Goal: Find specific page/section: Find specific page/section

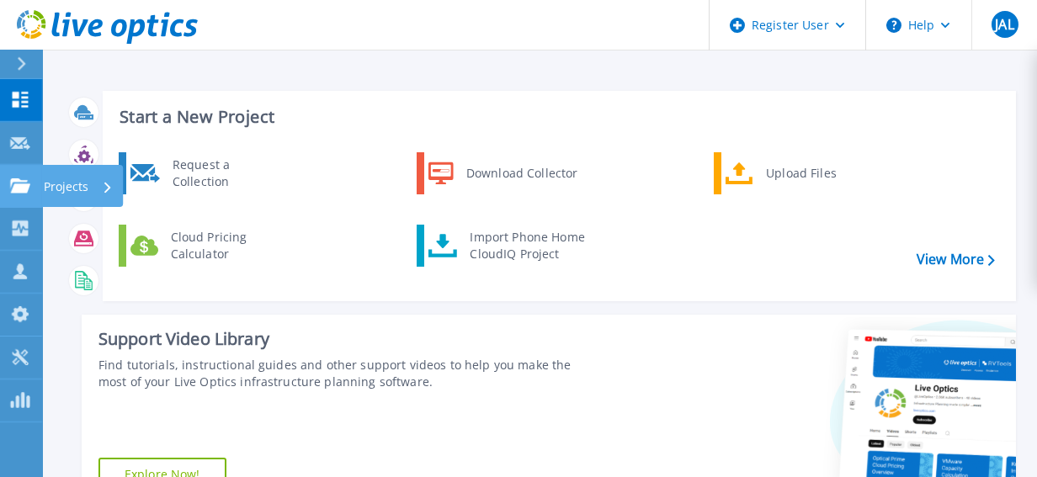
click at [44, 180] on p "Projects" at bounding box center [66, 187] width 45 height 44
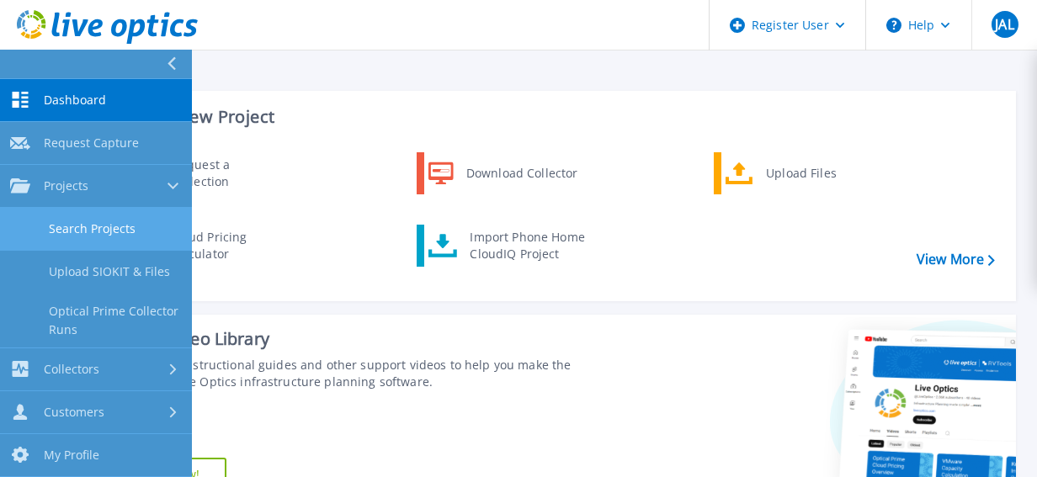
click at [79, 226] on link "Search Projects" at bounding box center [96, 229] width 192 height 43
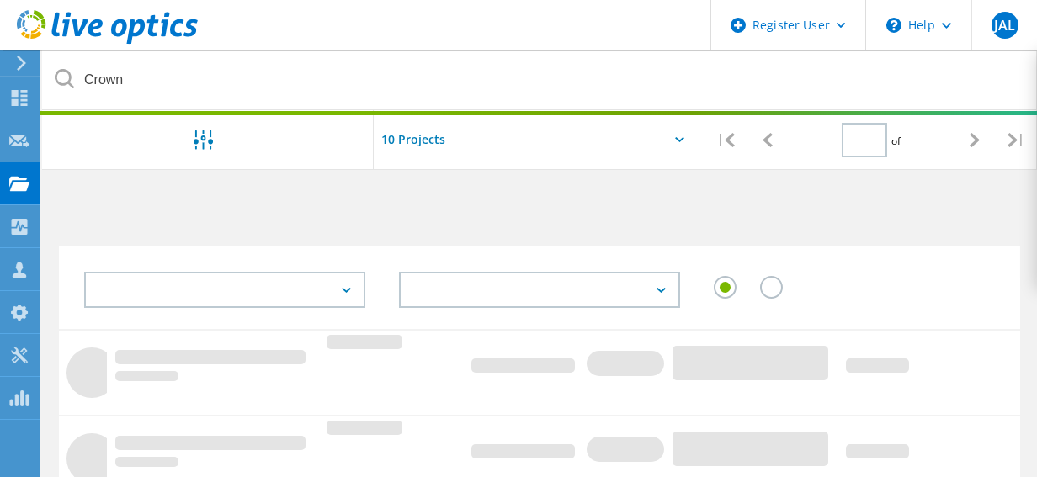
type input "1"
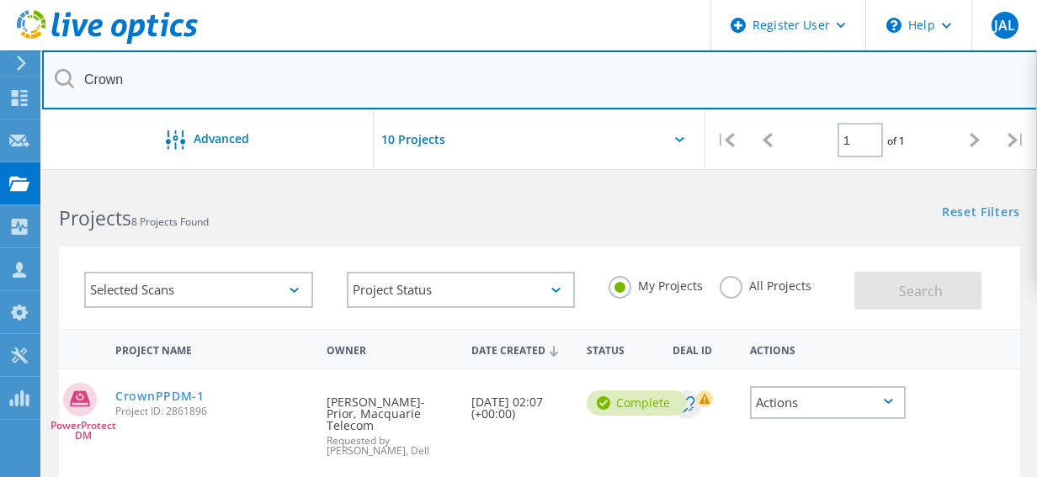
click at [258, 88] on input "Crown" at bounding box center [540, 80] width 996 height 59
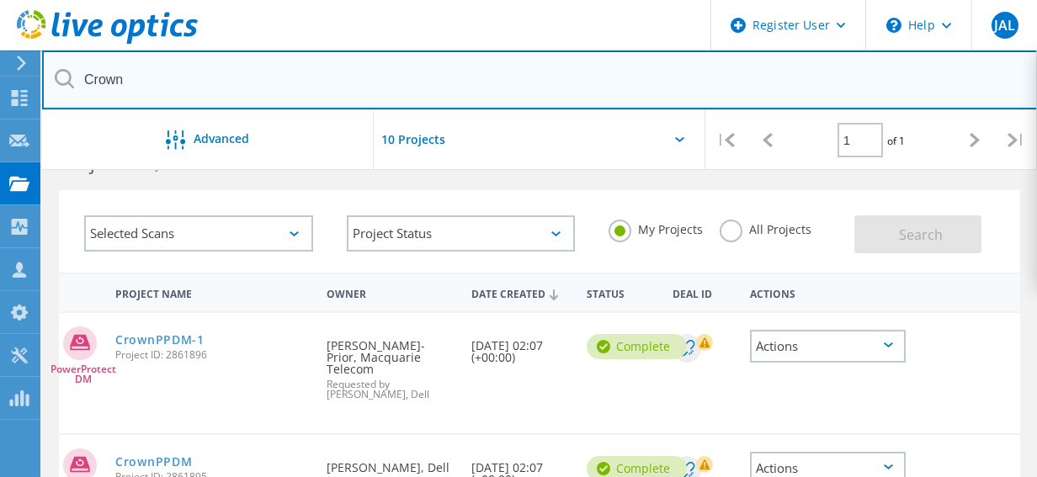
scroll to position [54, 0]
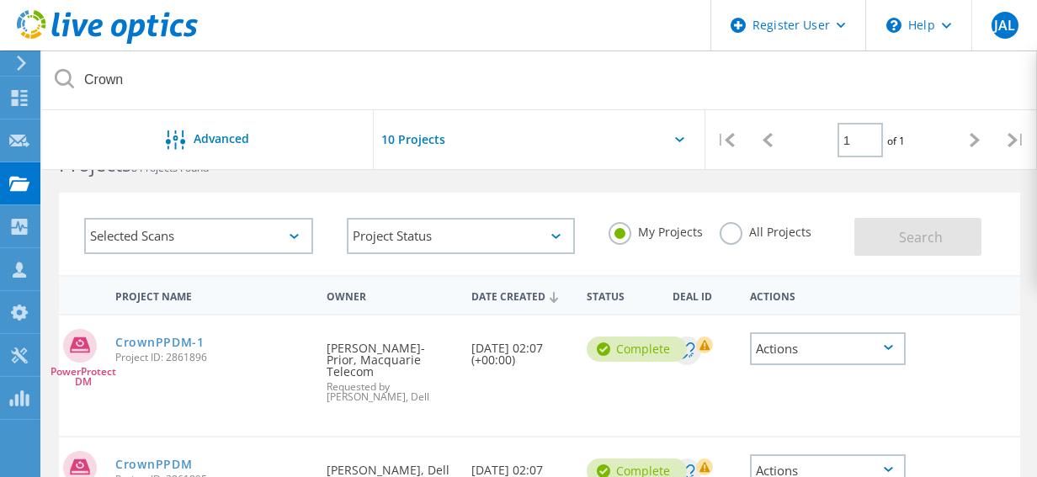
click at [748, 242] on div "All Projects" at bounding box center [766, 234] width 92 height 24
click at [737, 235] on label "All Projects" at bounding box center [766, 230] width 92 height 16
click at [0, 0] on input "All Projects" at bounding box center [0, 0] width 0 height 0
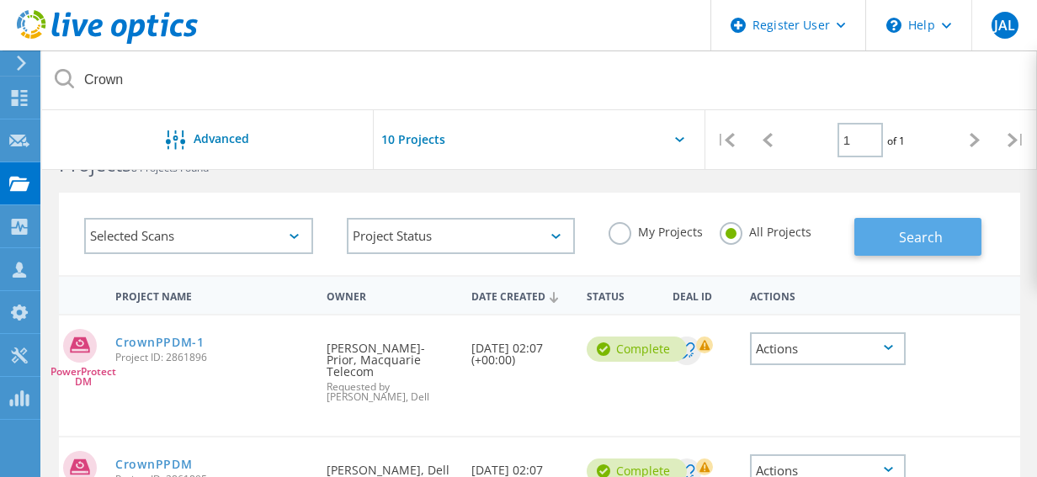
click at [914, 231] on span "Search" at bounding box center [921, 237] width 44 height 19
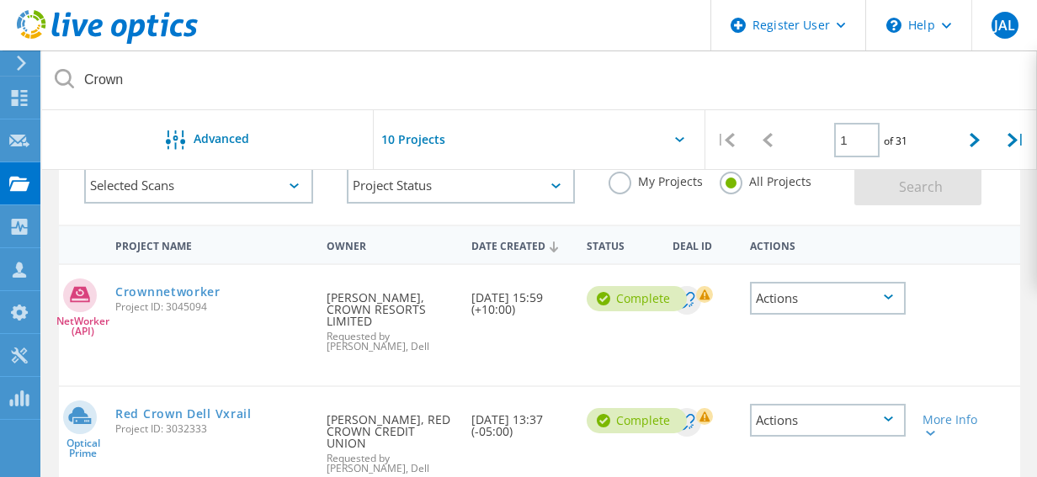
scroll to position [0, 0]
